Goal: Information Seeking & Learning: Check status

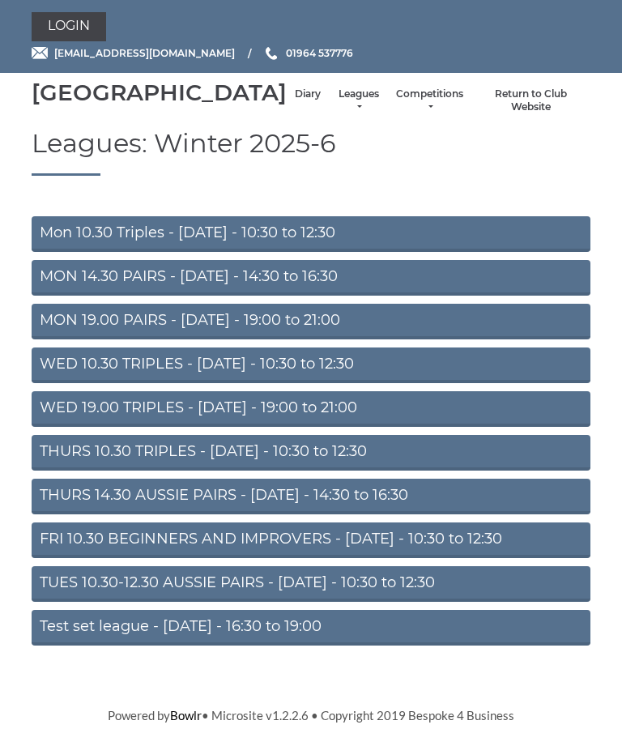
click at [295, 101] on link "Diary" at bounding box center [308, 95] width 26 height 14
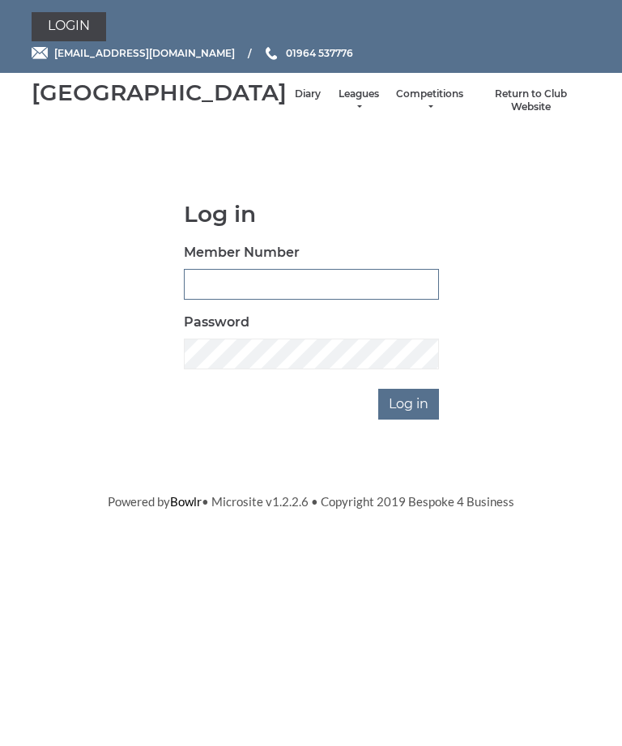
type input "0132"
click at [410, 420] on input "Log in" at bounding box center [408, 404] width 61 height 31
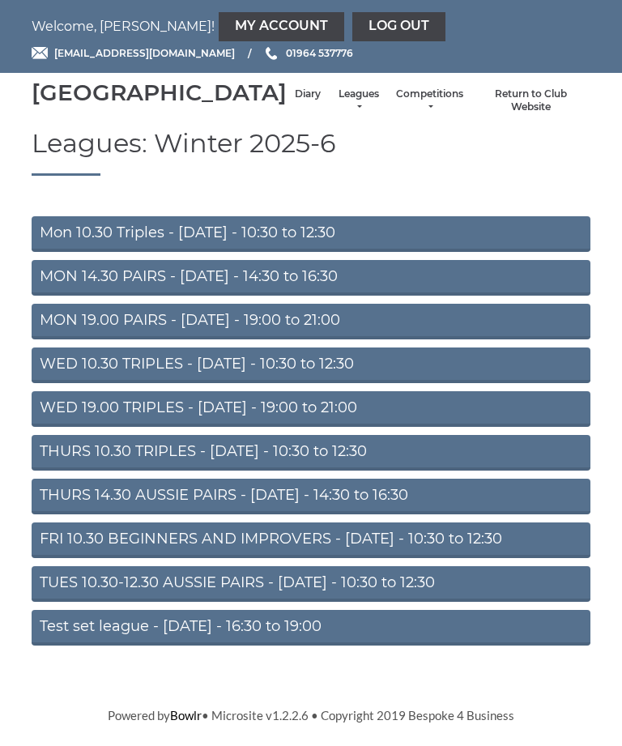
click at [295, 101] on link "Diary" at bounding box center [308, 95] width 26 height 14
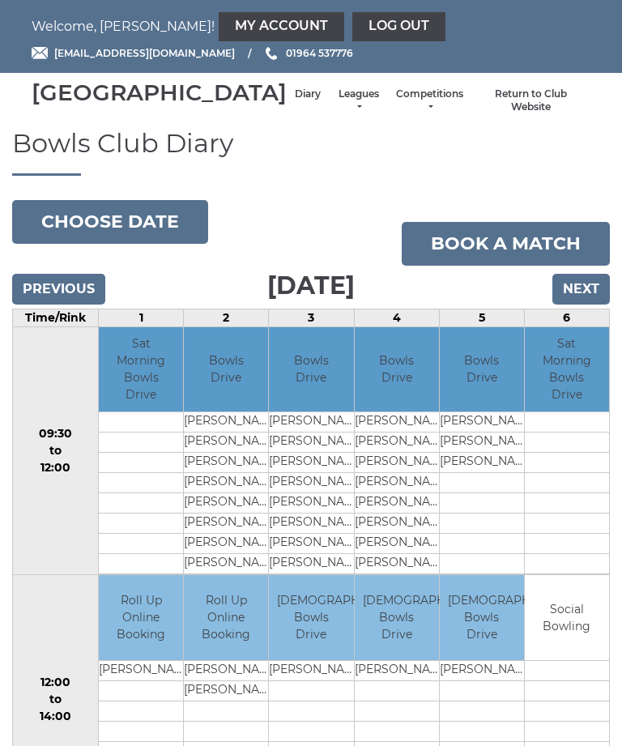
click at [592, 305] on input "Next" at bounding box center [582, 289] width 58 height 31
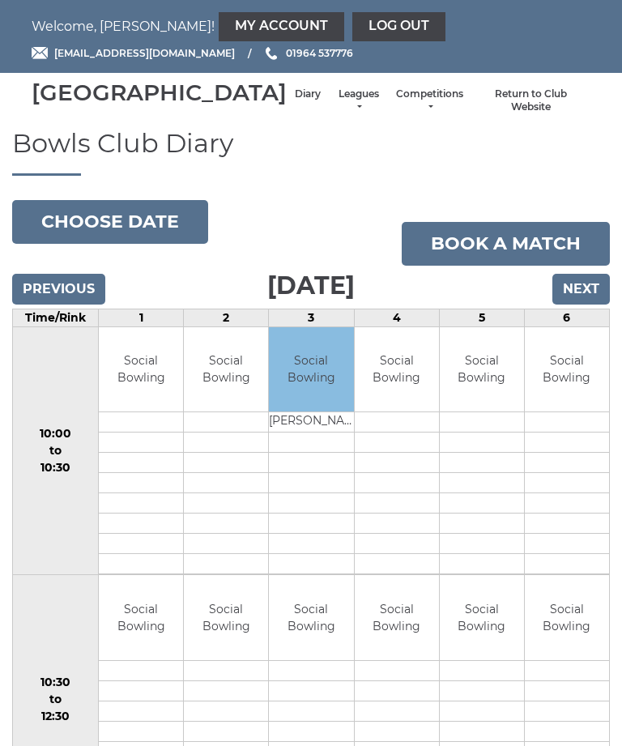
click at [593, 305] on input "Next" at bounding box center [582, 289] width 58 height 31
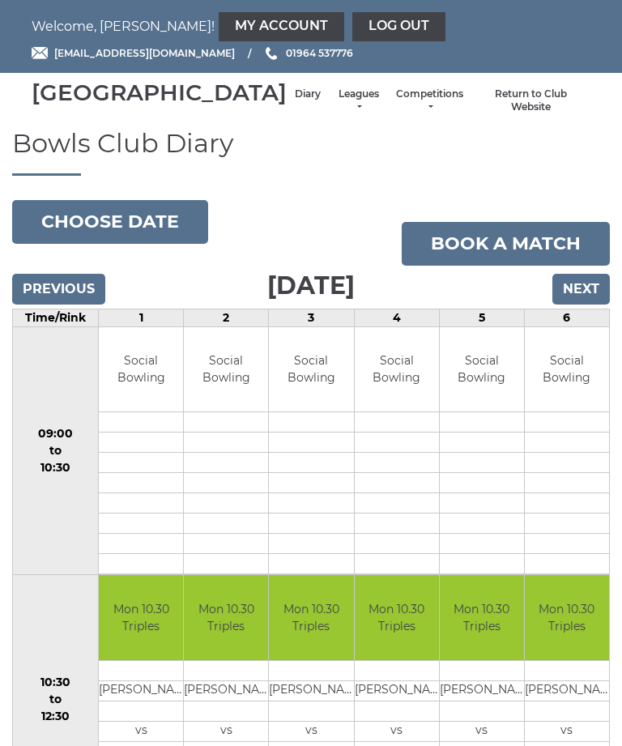
click at [589, 305] on input "Next" at bounding box center [582, 289] width 58 height 31
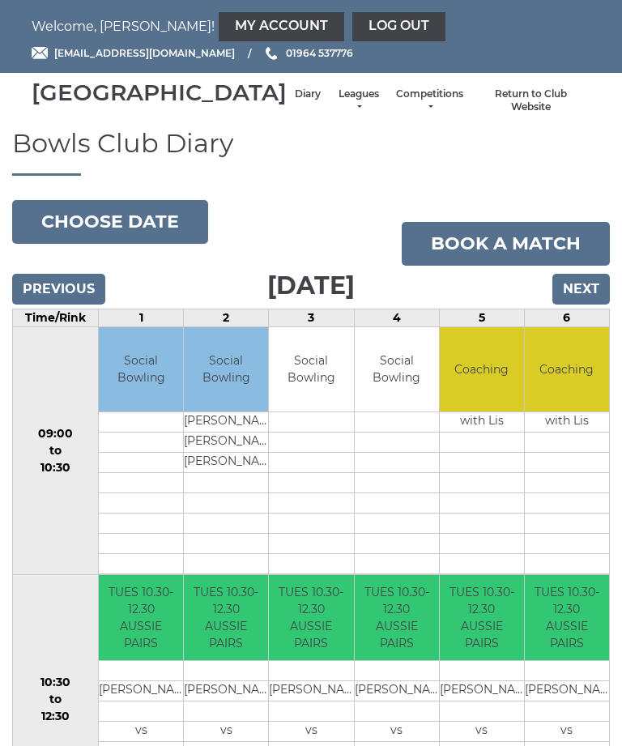
click at [588, 305] on input "Next" at bounding box center [582, 289] width 58 height 31
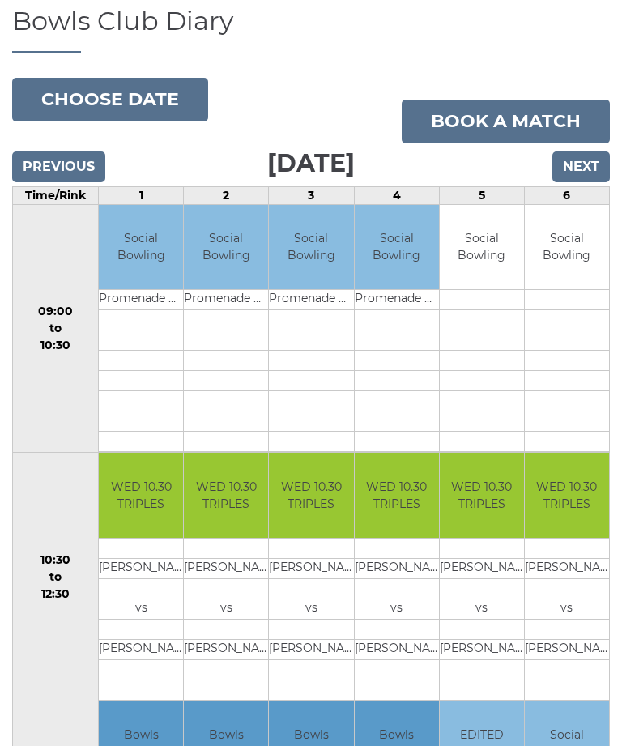
scroll to position [118, 0]
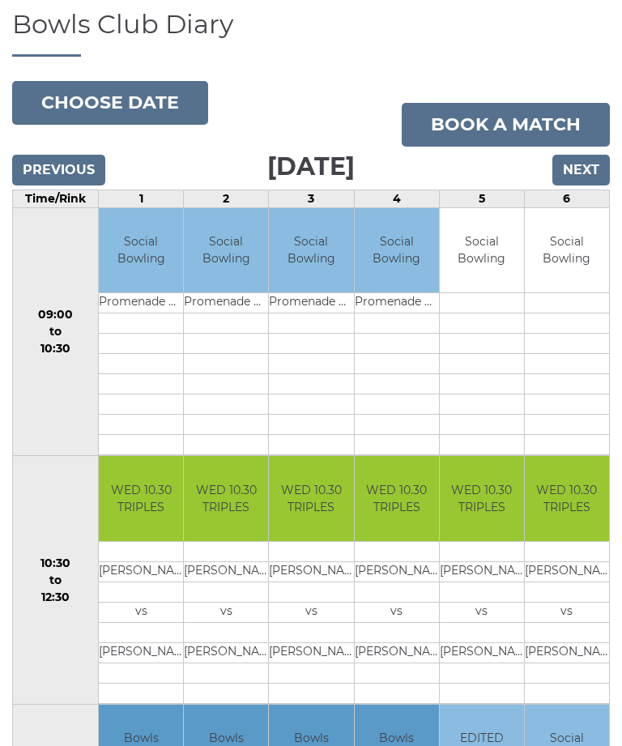
click at [596, 186] on input "Next" at bounding box center [582, 171] width 58 height 31
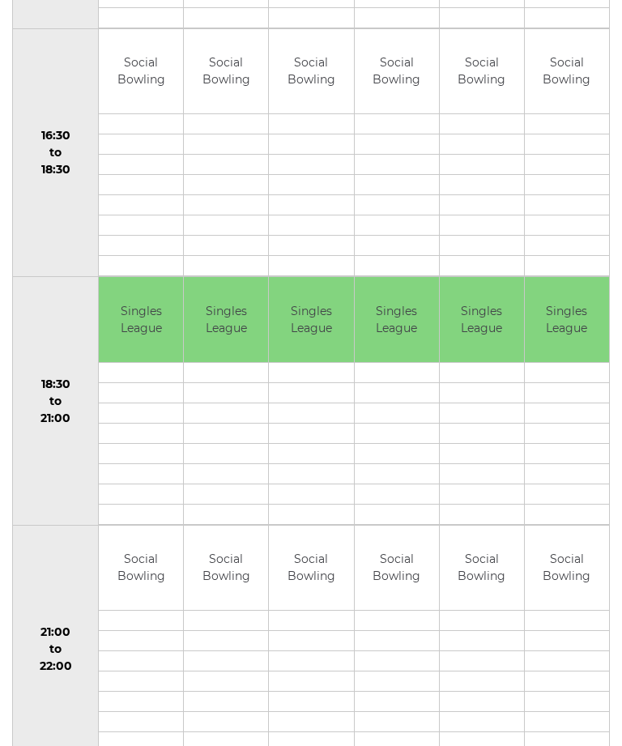
scroll to position [1344, 0]
